Goal: Task Accomplishment & Management: Use online tool/utility

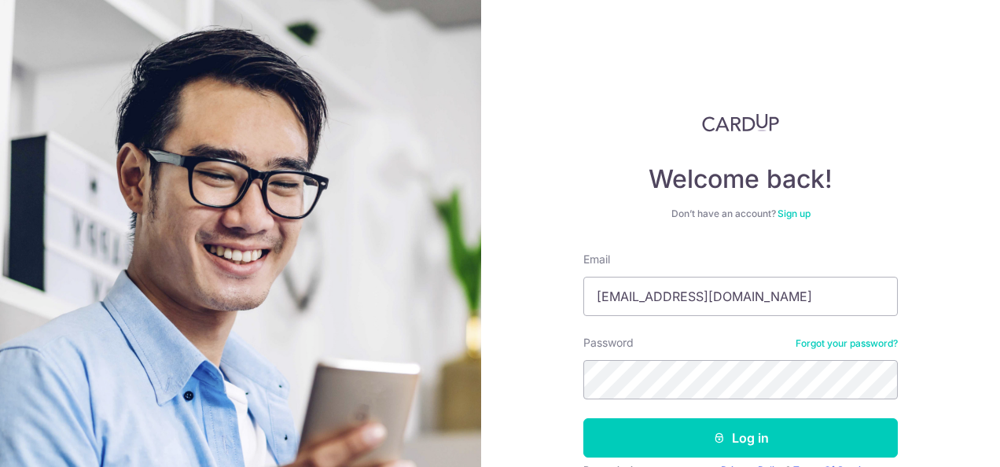
type input "[EMAIL_ADDRESS][DOMAIN_NAME]"
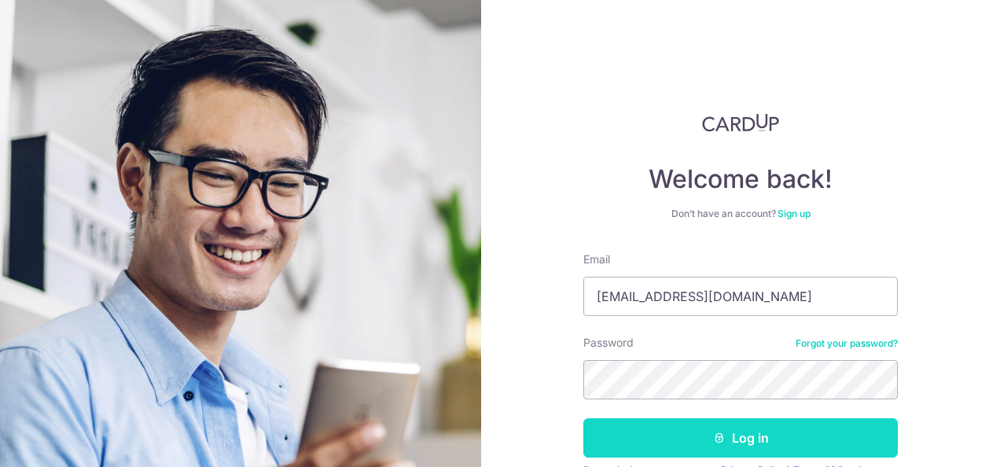
click at [700, 429] on button "Log in" at bounding box center [740, 437] width 314 height 39
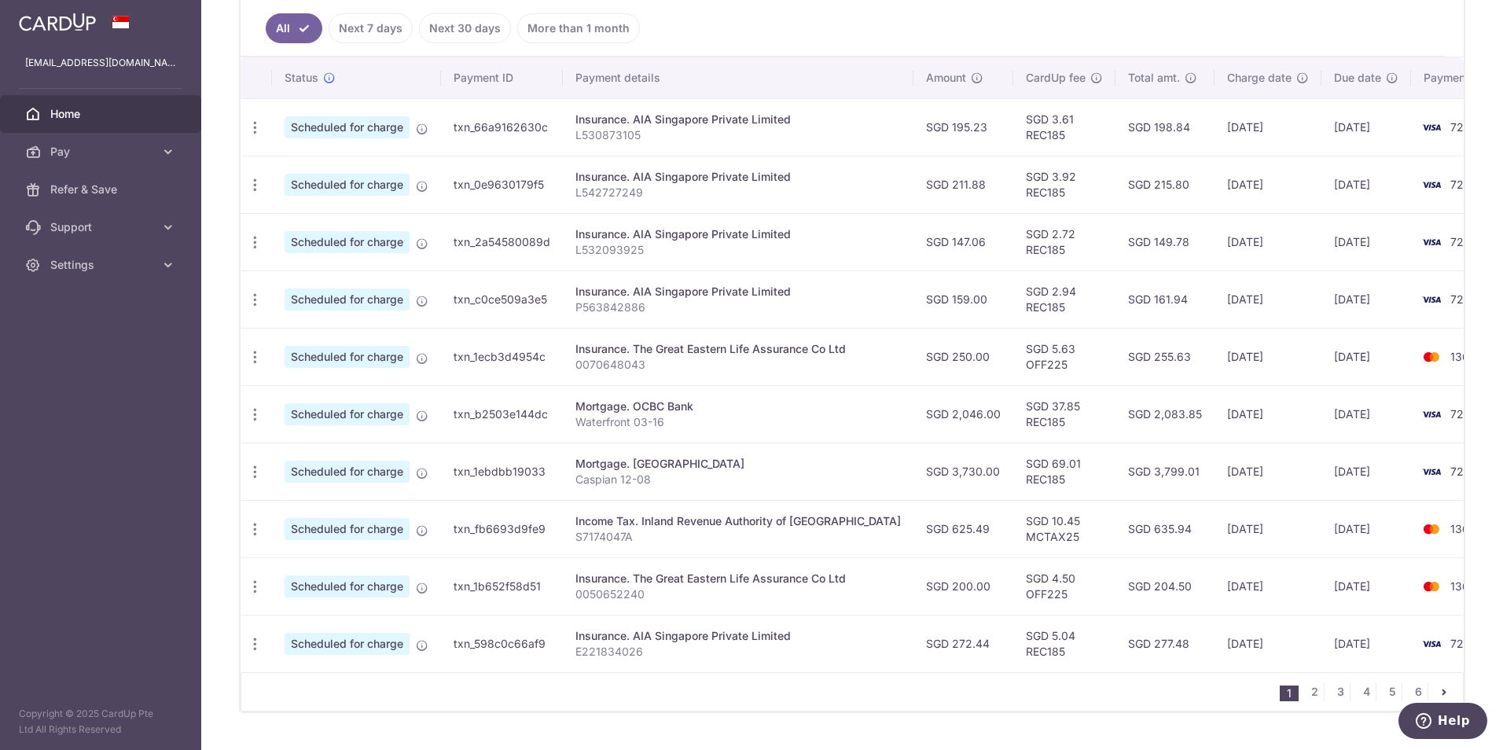
scroll to position [473, 0]
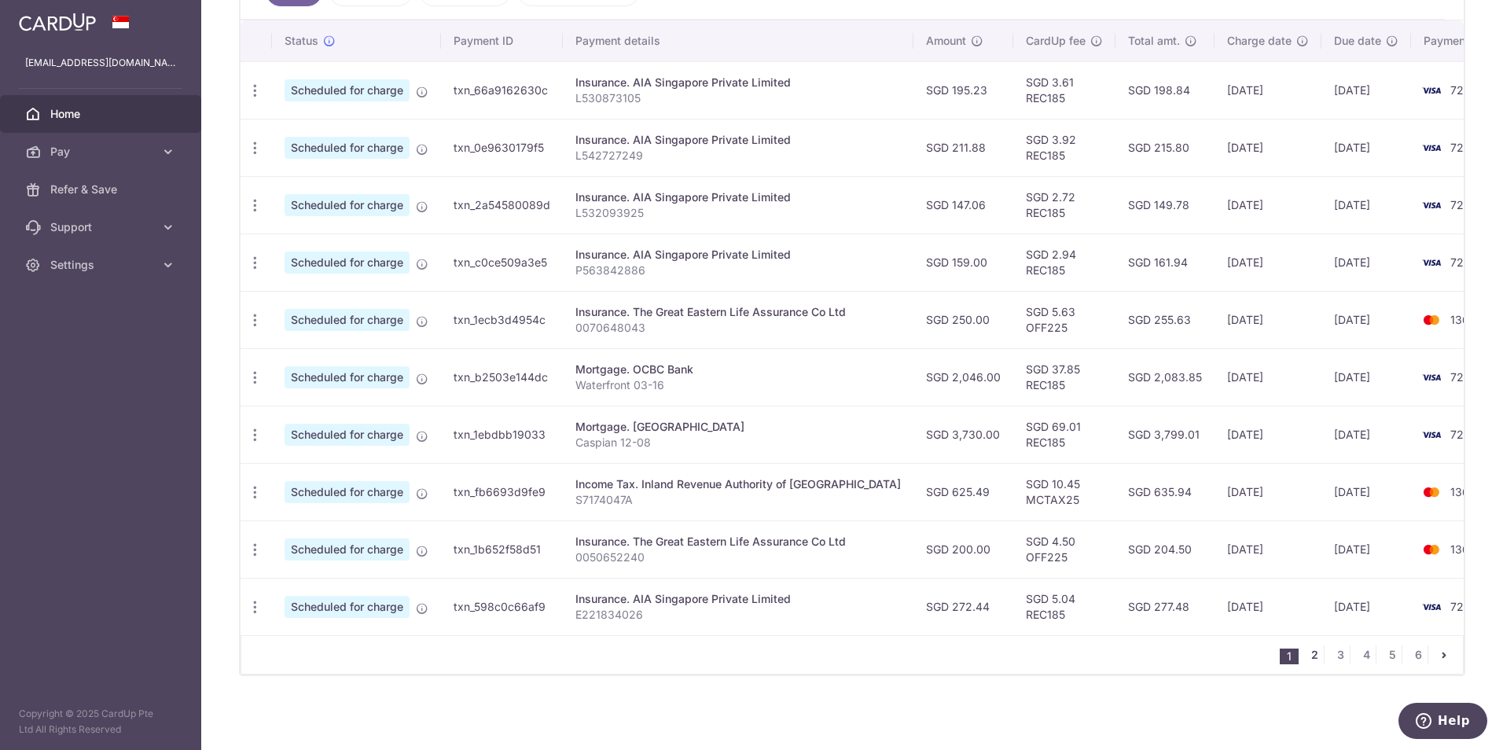
click at [999, 466] on link "2" at bounding box center [1314, 654] width 19 height 19
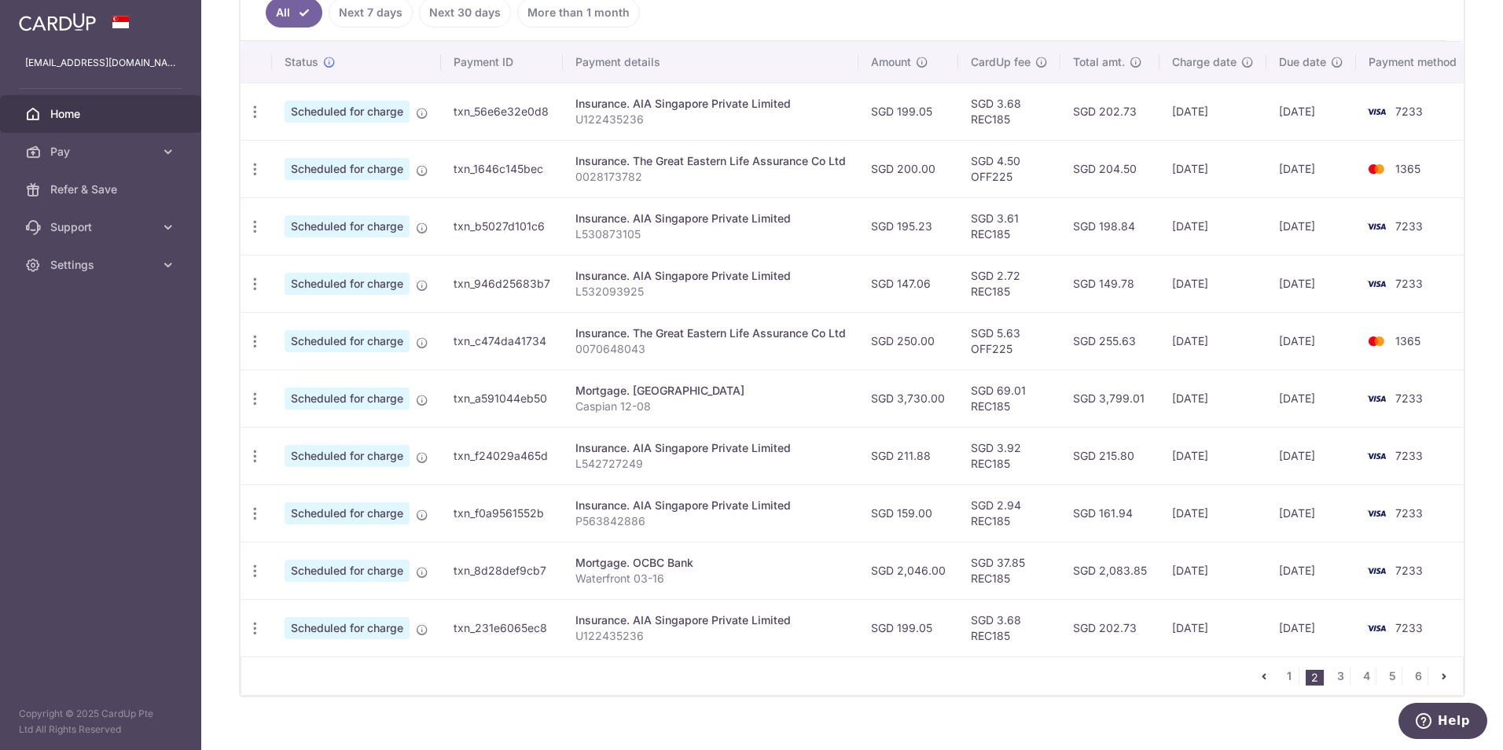
scroll to position [472, 0]
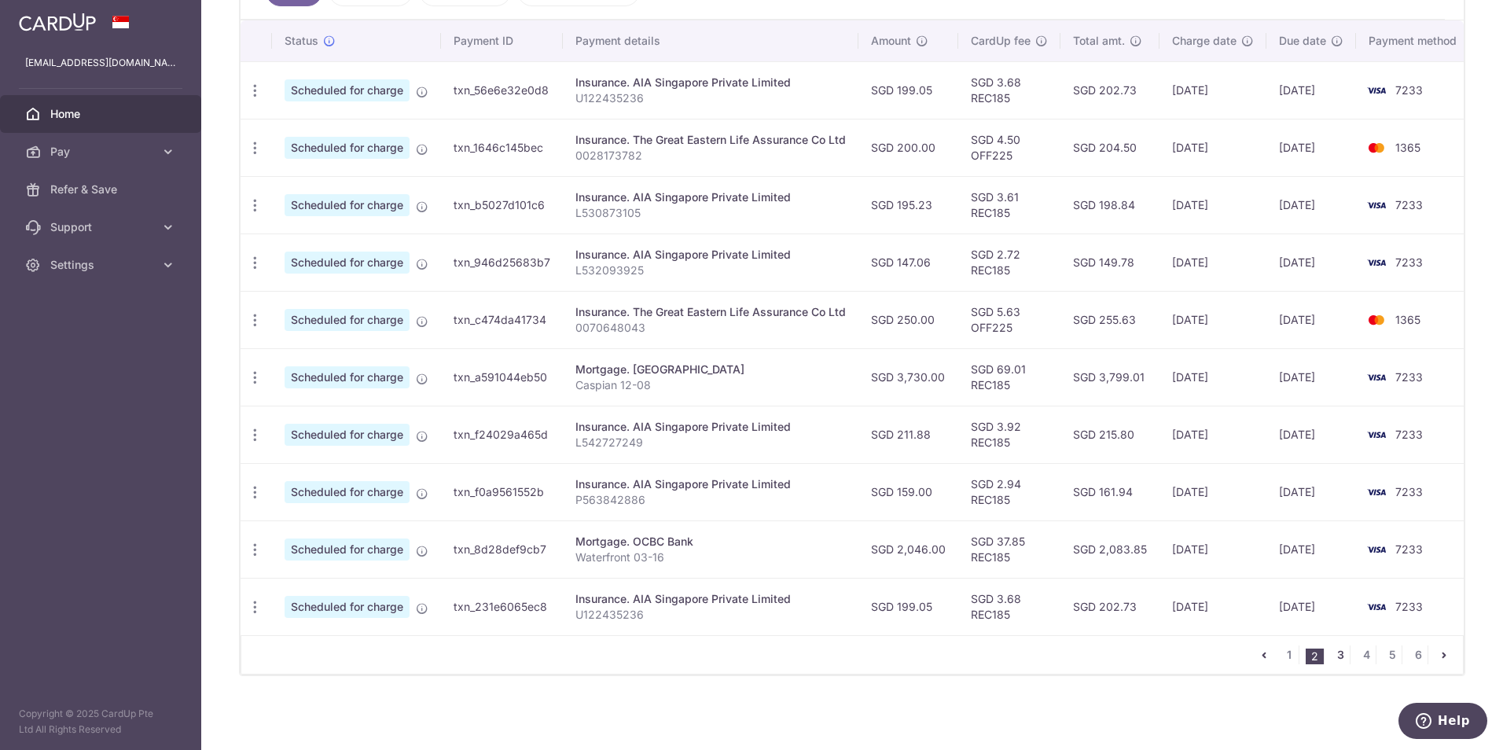
click at [999, 466] on link "3" at bounding box center [1340, 654] width 19 height 19
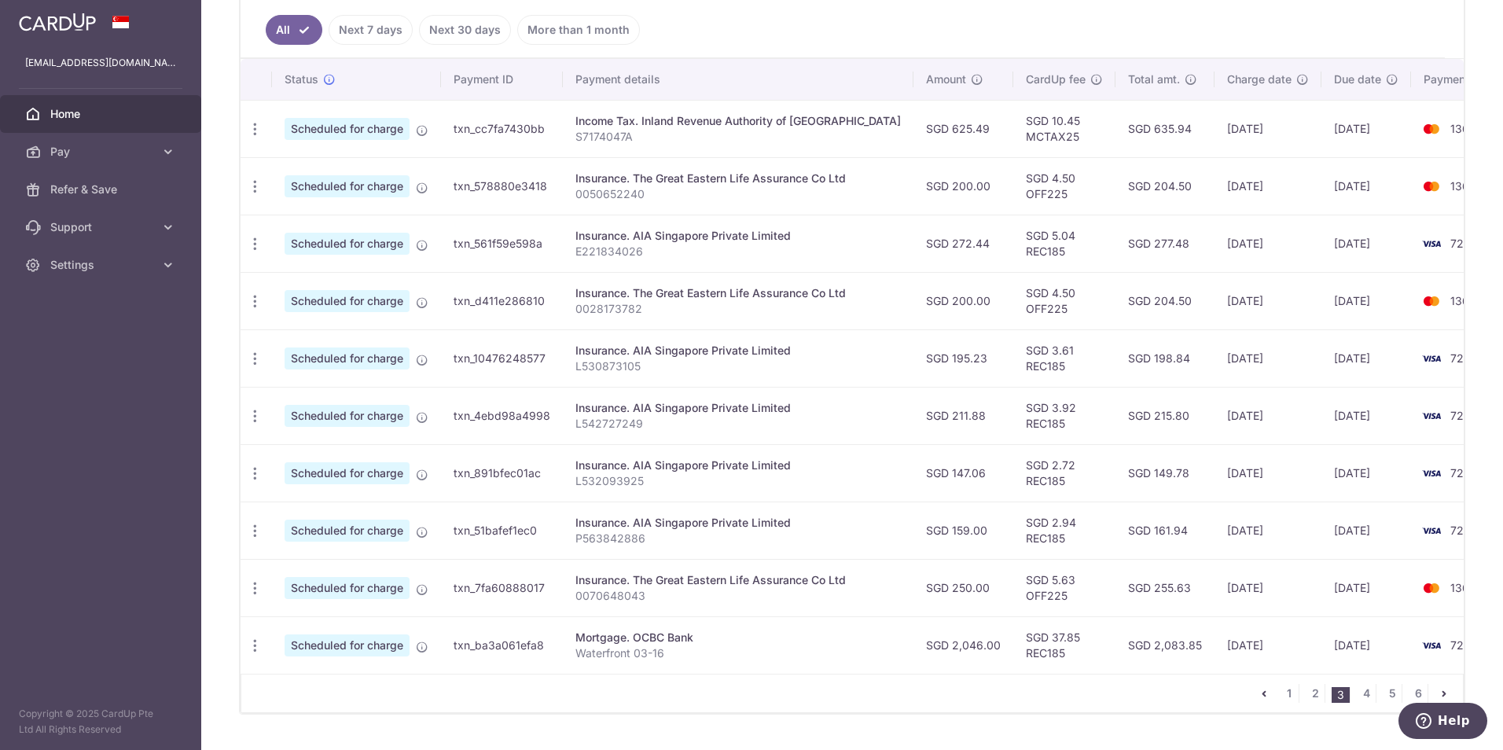
scroll to position [473, 0]
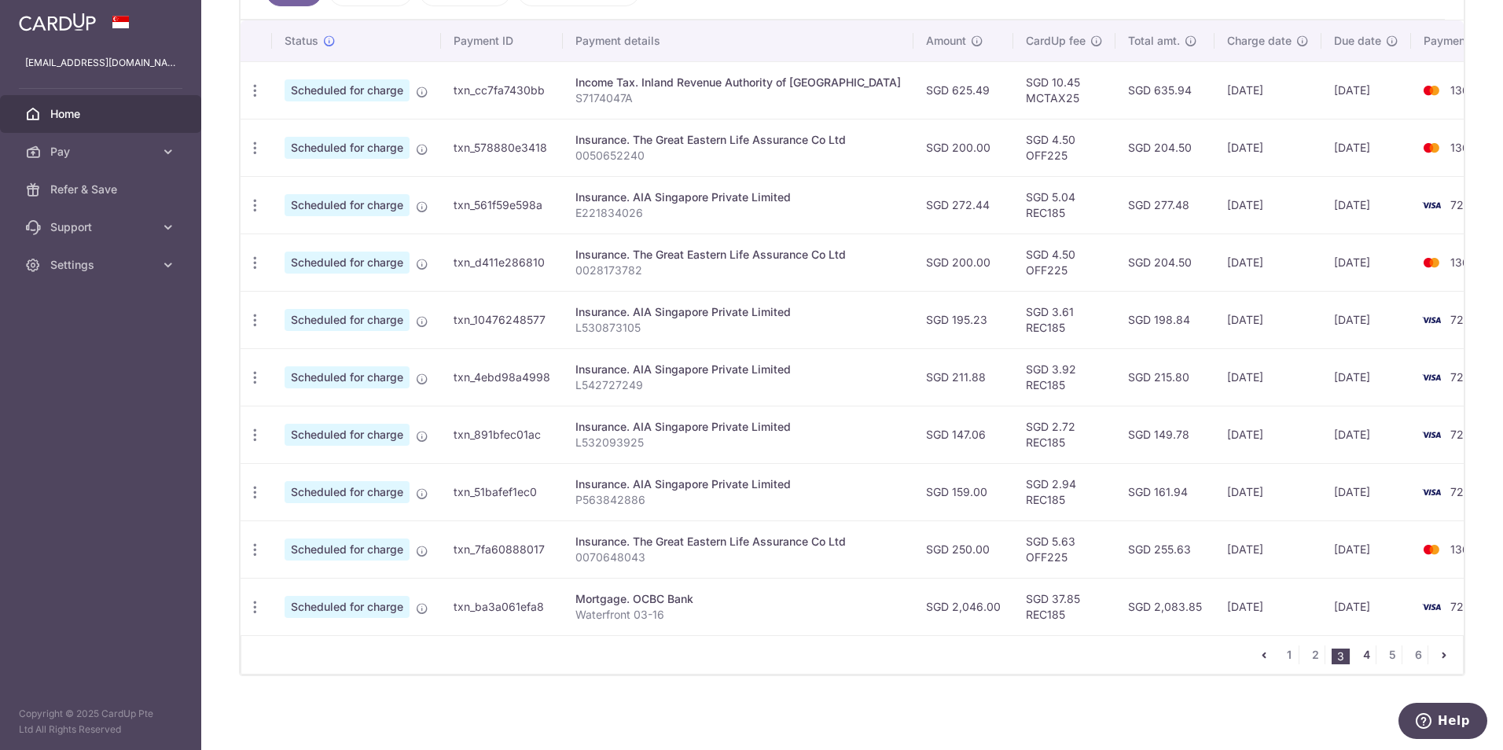
click at [999, 466] on link "4" at bounding box center [1366, 654] width 19 height 19
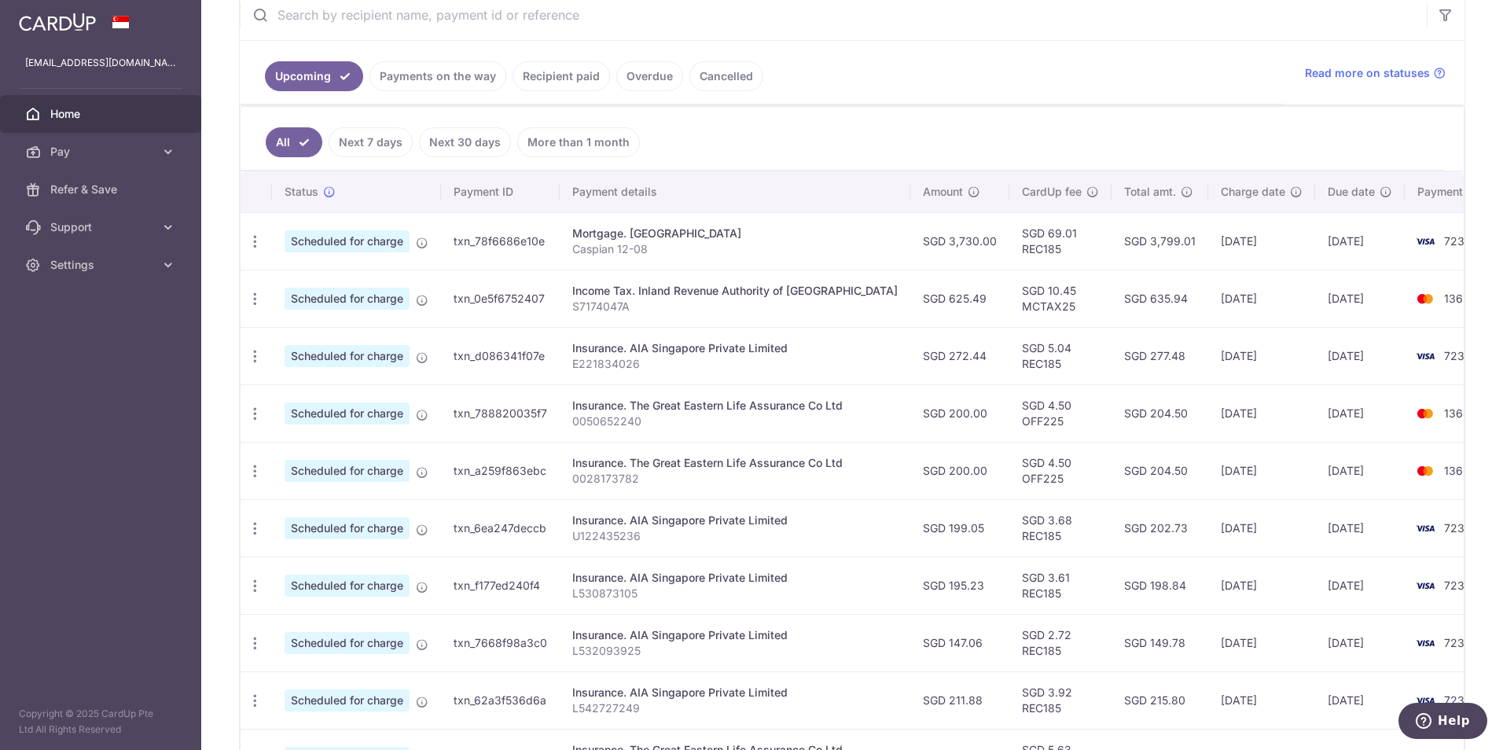
scroll to position [465, 0]
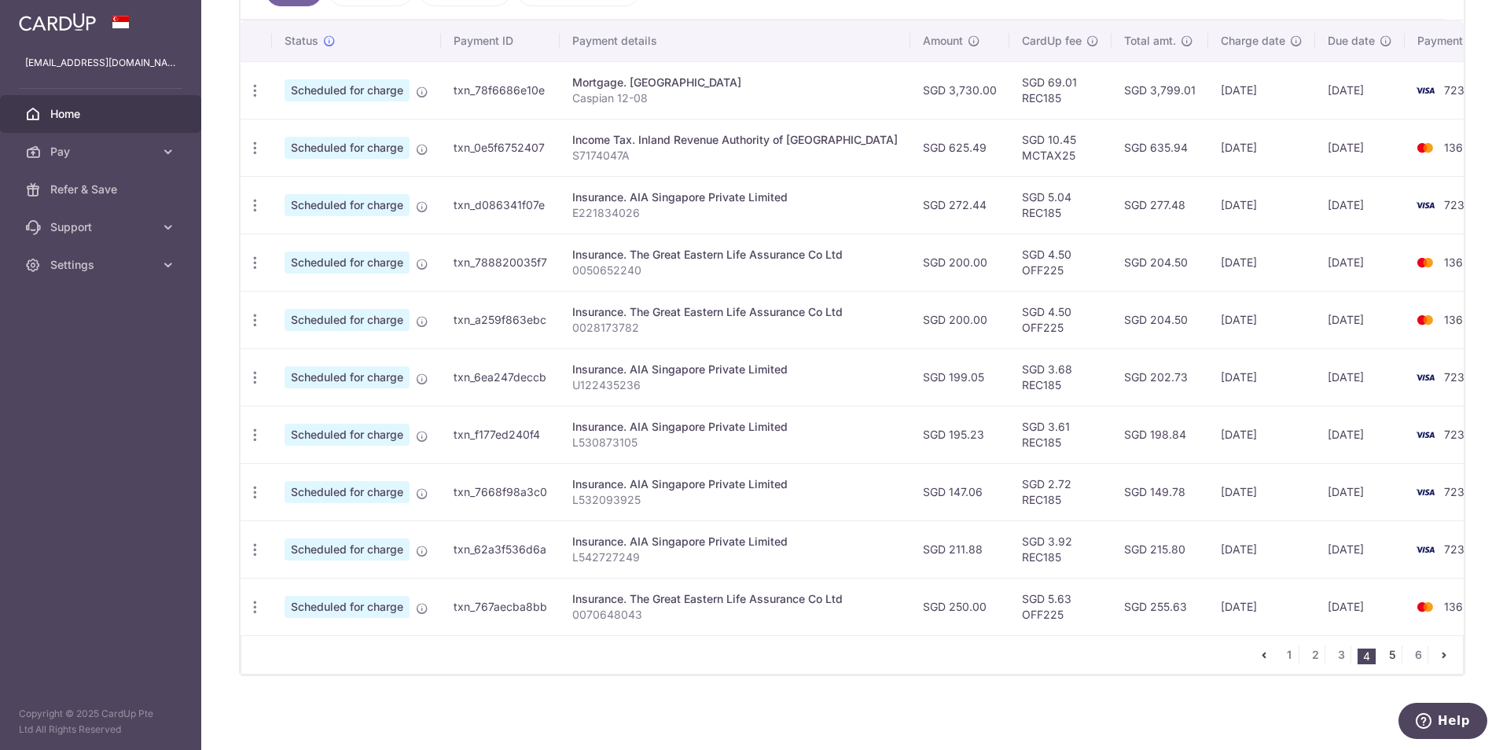
click at [999, 466] on link "5" at bounding box center [1392, 654] width 19 height 19
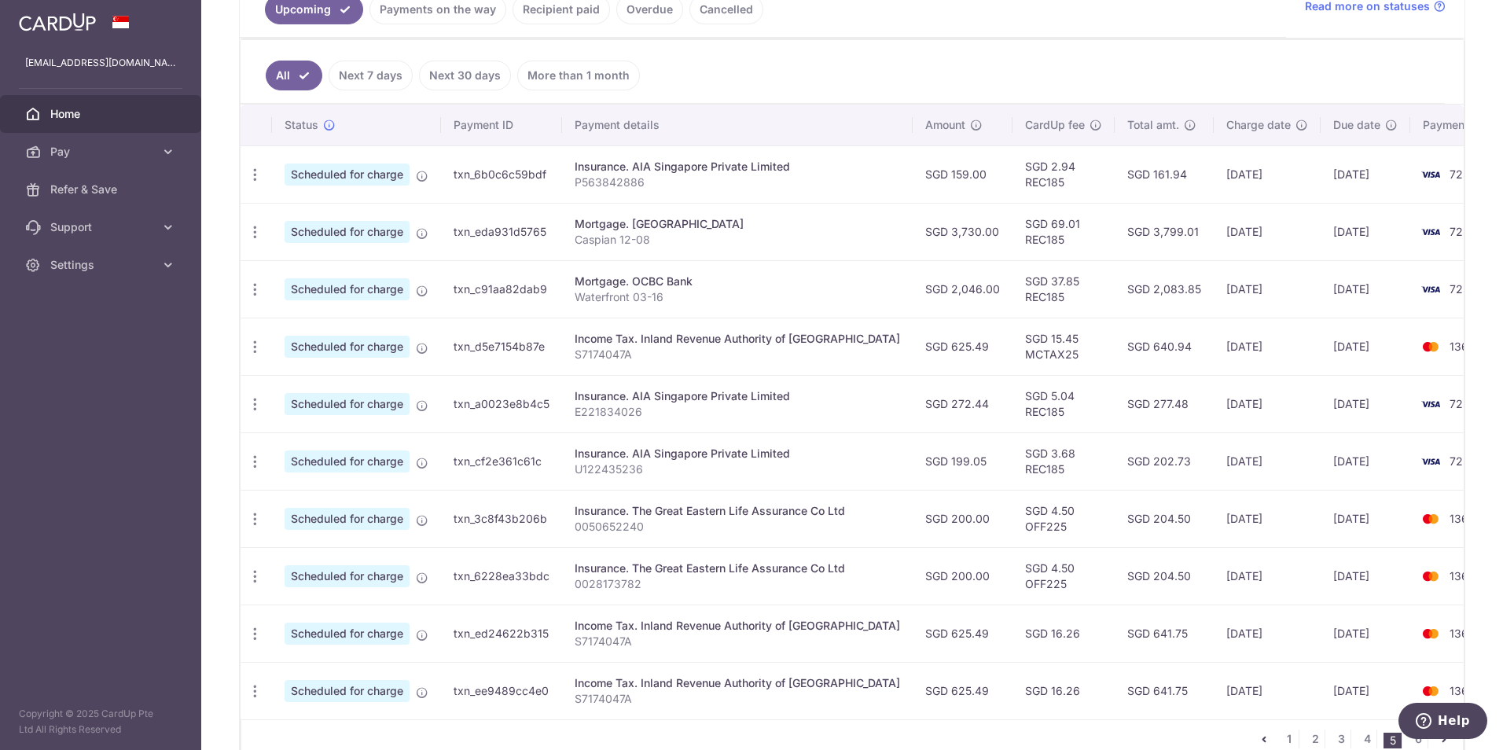
scroll to position [472, 0]
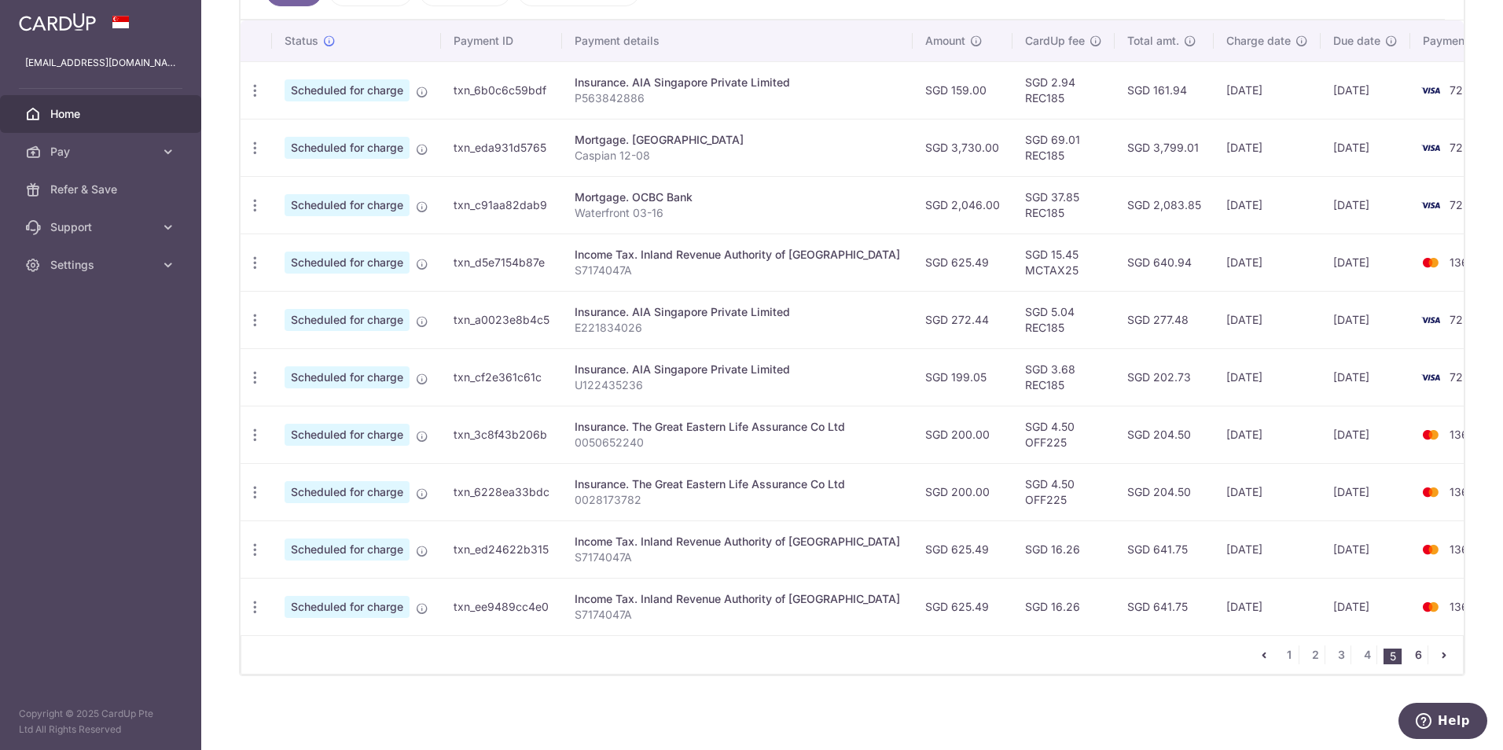
click at [999, 466] on link "6" at bounding box center [1418, 654] width 19 height 19
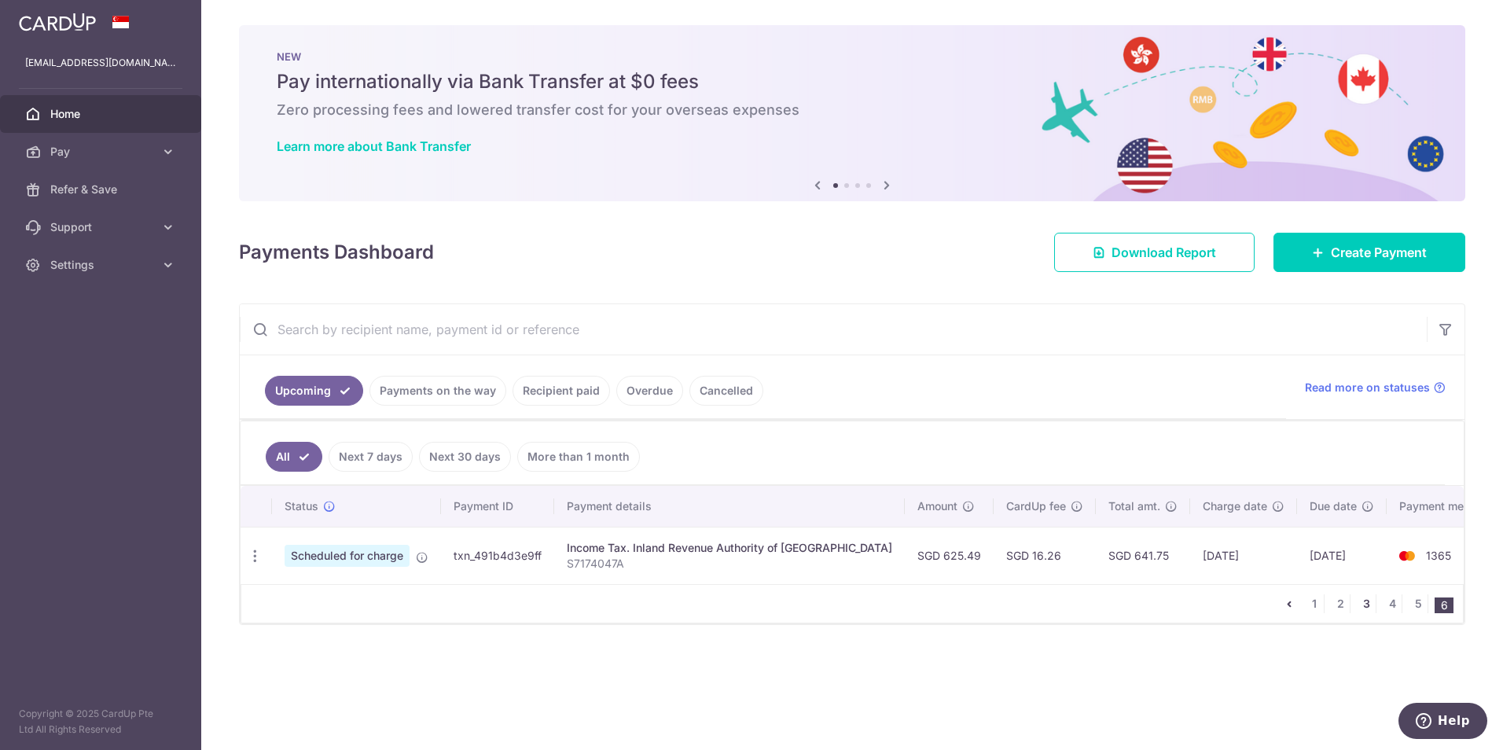
click at [999, 466] on link "3" at bounding box center [1366, 603] width 19 height 19
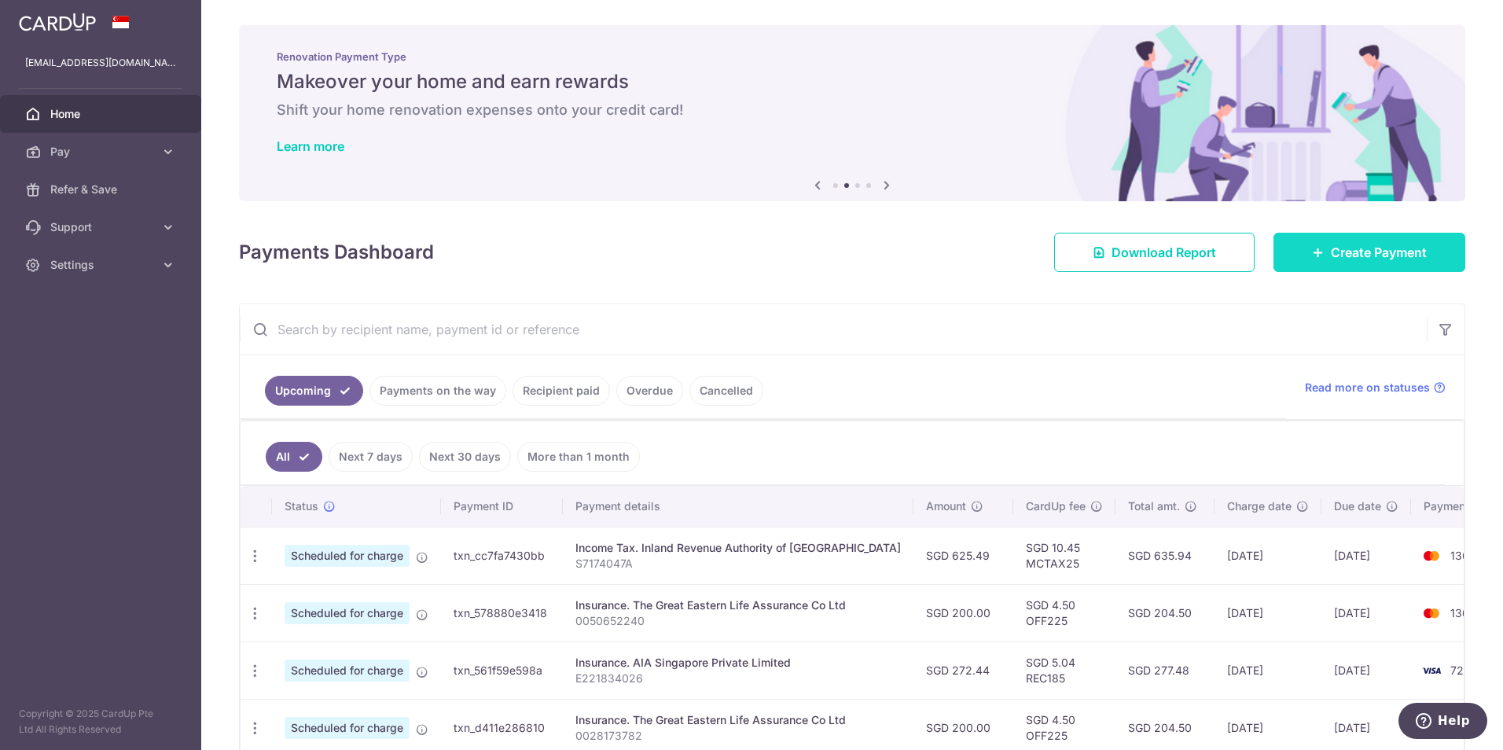
click at [999, 258] on icon at bounding box center [1318, 252] width 13 height 13
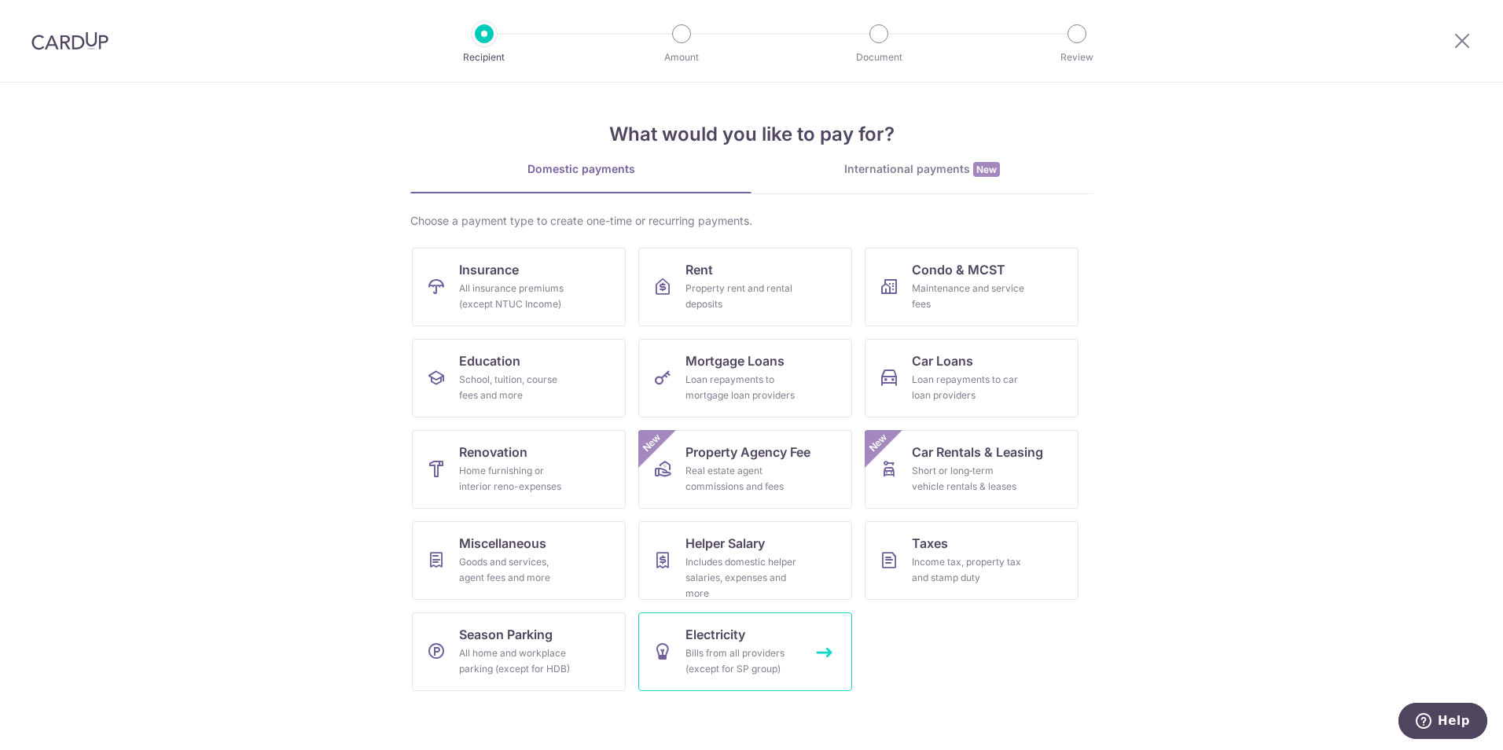
click at [769, 466] on link "Electricity Bills from all providers (except for SP group)" at bounding box center [745, 651] width 214 height 79
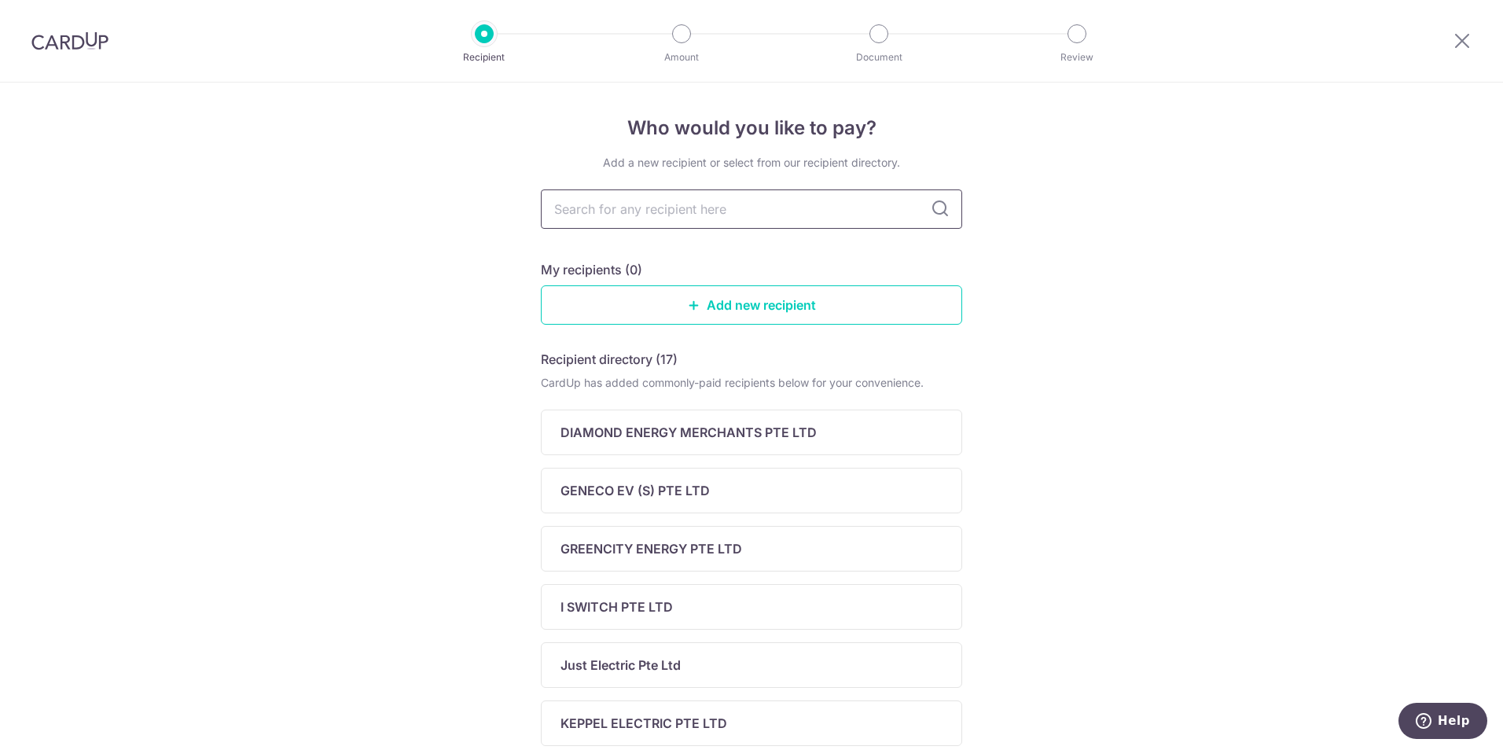
click at [762, 208] on input "text" at bounding box center [751, 208] width 421 height 39
type input "geneco"
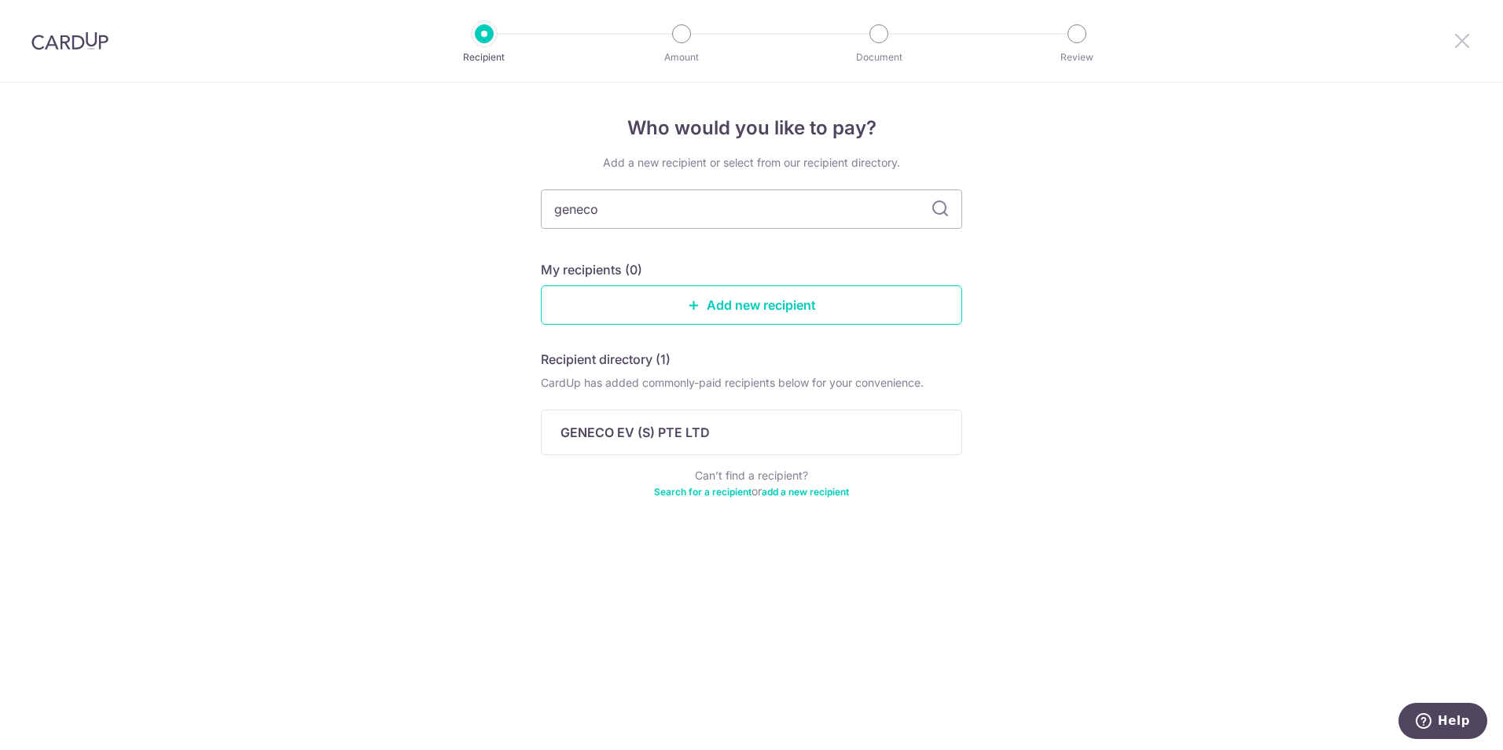
click at [1459, 40] on icon at bounding box center [1462, 41] width 19 height 20
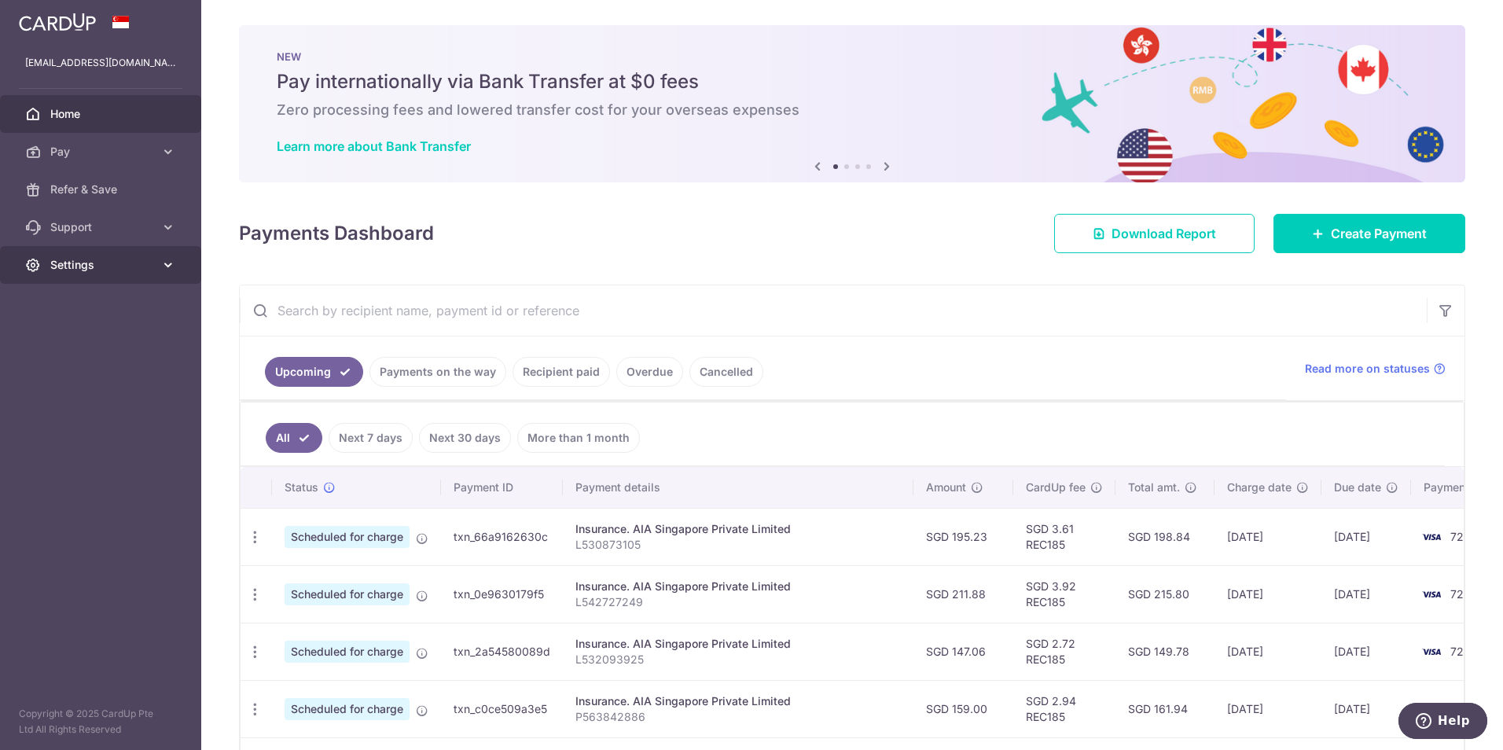
click at [171, 266] on icon at bounding box center [168, 265] width 16 height 16
click at [61, 337] on span "Logout" at bounding box center [102, 340] width 104 height 16
